Goal: Task Accomplishment & Management: Complete application form

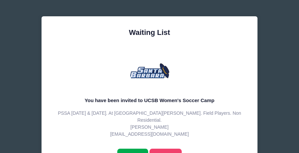
scroll to position [31, 0]
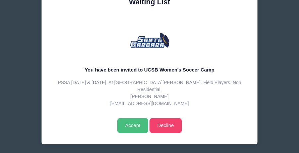
click at [125, 120] on input "Accept" at bounding box center [132, 125] width 31 height 15
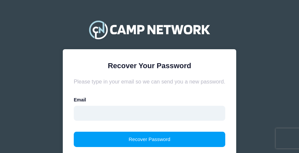
click at [98, 115] on input "email" at bounding box center [149, 113] width 151 height 15
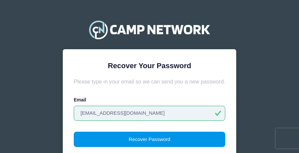
type input "sophssnorton05@gmail.com"
click at [134, 142] on button "Recover Password" at bounding box center [149, 139] width 151 height 15
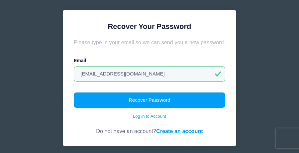
scroll to position [48, 0]
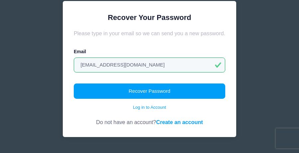
click at [180, 123] on link "Create an account" at bounding box center [179, 122] width 47 height 6
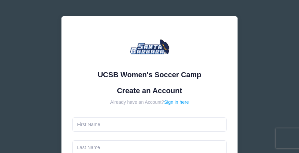
scroll to position [66, 0]
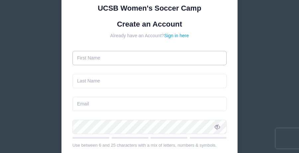
click at [132, 58] on input "text" at bounding box center [149, 58] width 154 height 14
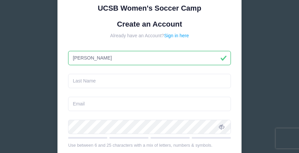
type input "Sophia"
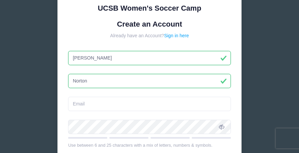
type input "Norton"
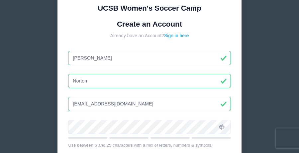
type input "sophssnorton@gmail.com"
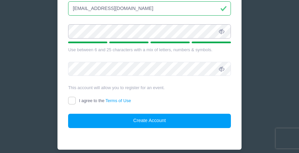
scroll to position [166, 0]
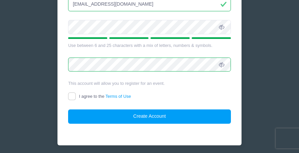
click at [93, 96] on span "I agree to the Terms of Use" at bounding box center [105, 96] width 52 height 5
click at [76, 96] on input "I agree to the Terms of Use" at bounding box center [72, 96] width 8 height 8
checkbox input "true"
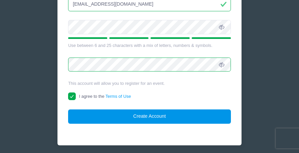
click at [110, 118] on button "Create Account" at bounding box center [149, 116] width 163 height 14
